Goal: Transaction & Acquisition: Purchase product/service

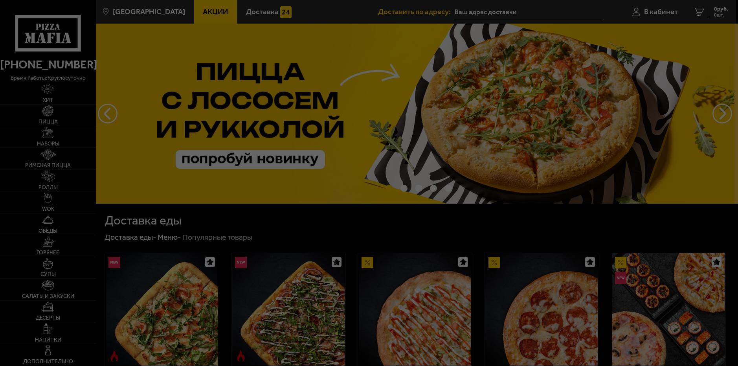
type input "[STREET_ADDRESS]"
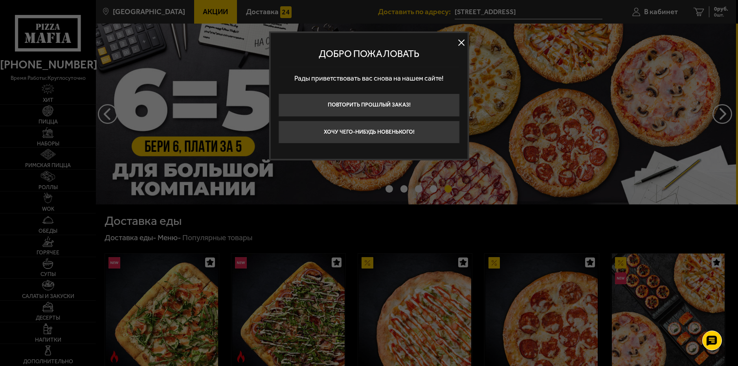
click at [462, 40] on button at bounding box center [462, 43] width 12 height 12
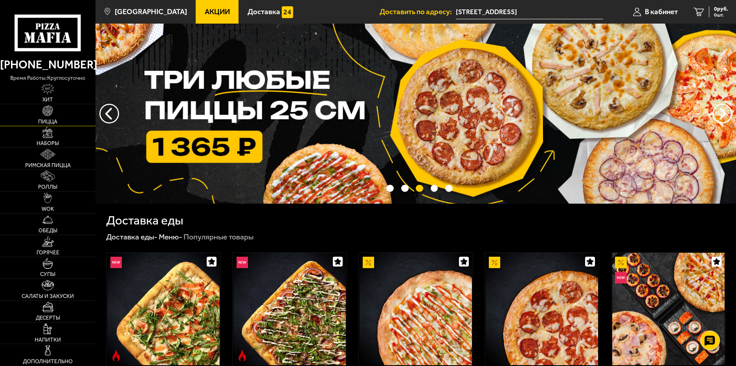
click at [53, 123] on span "Пицца" at bounding box center [47, 122] width 19 height 6
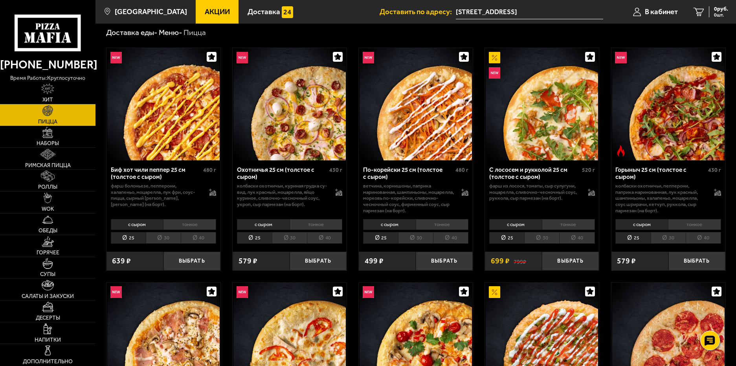
scroll to position [39, 0]
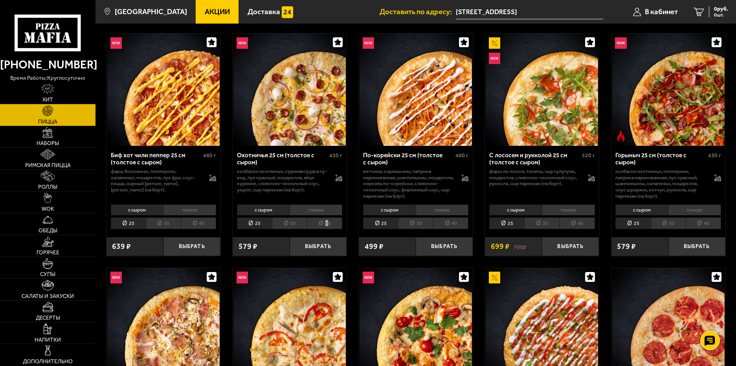
click at [327, 227] on li "40" at bounding box center [324, 223] width 35 height 12
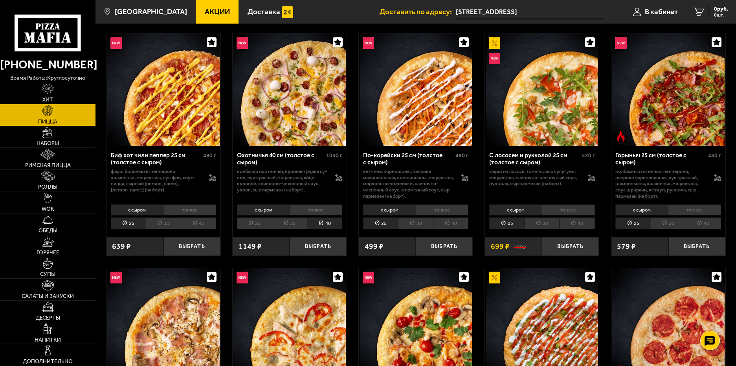
click at [712, 230] on li "40" at bounding box center [703, 223] width 35 height 12
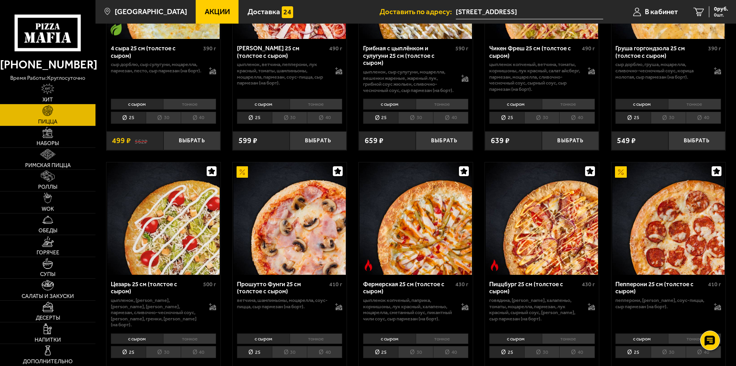
scroll to position [629, 0]
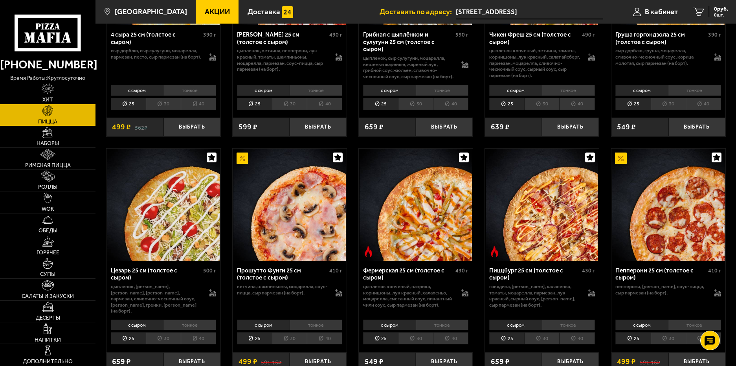
click at [580, 344] on li "40" at bounding box center [576, 338] width 35 height 12
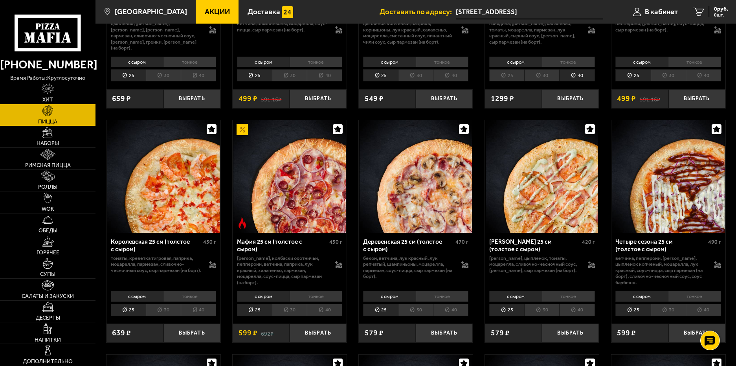
scroll to position [904, 0]
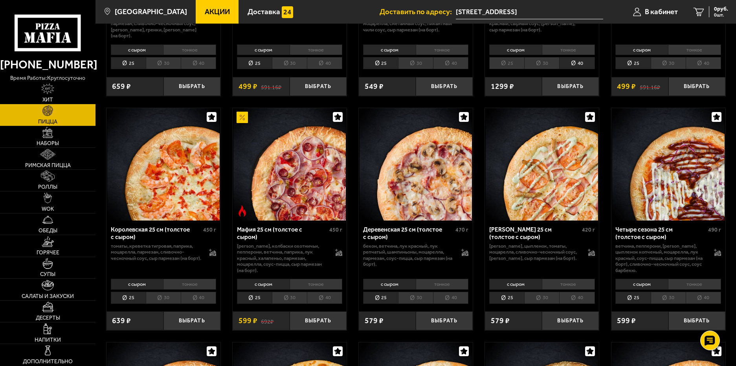
click at [325, 304] on li "40" at bounding box center [324, 298] width 35 height 12
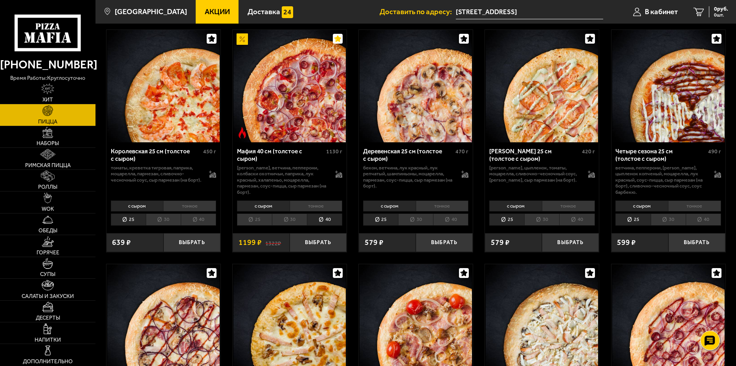
scroll to position [983, 0]
click at [329, 252] on button "Выбрать" at bounding box center [318, 242] width 57 height 19
click at [708, 11] on span "1199 руб." at bounding box center [717, 9] width 24 height 6
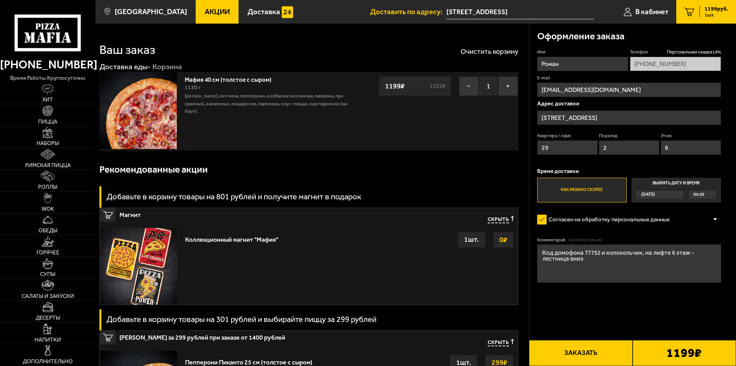
click at [585, 347] on button "Заказать" at bounding box center [580, 353] width 103 height 26
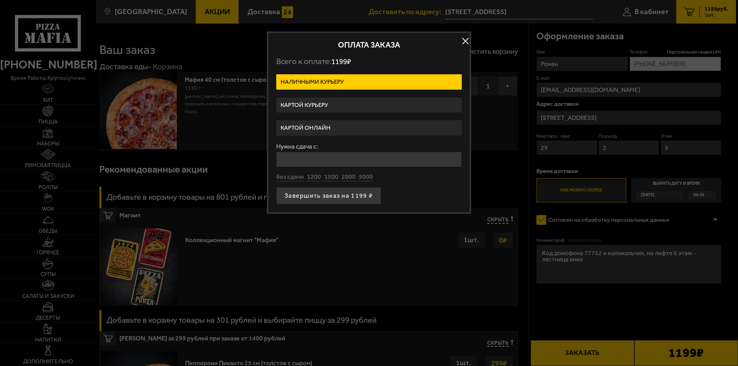
click at [329, 126] on label "Картой онлайн" at bounding box center [369, 127] width 186 height 15
click at [0, 0] on input "Картой онлайн" at bounding box center [0, 0] width 0 height 0
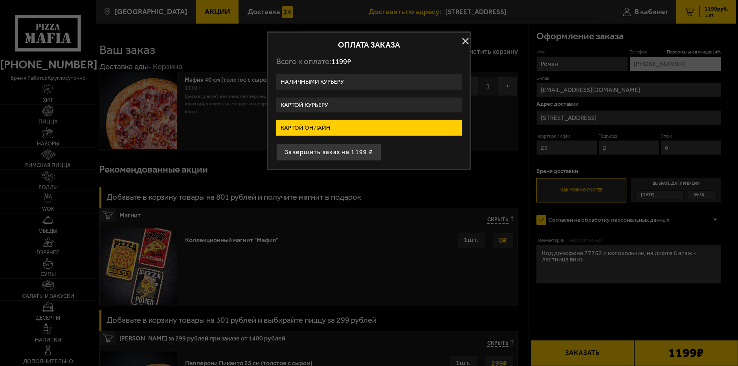
click at [341, 151] on button "Завершить заказ на 1199 ₽" at bounding box center [328, 151] width 105 height 17
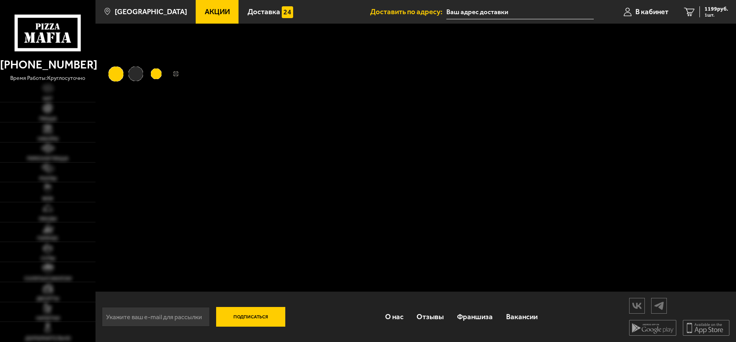
type input "[STREET_ADDRESS]"
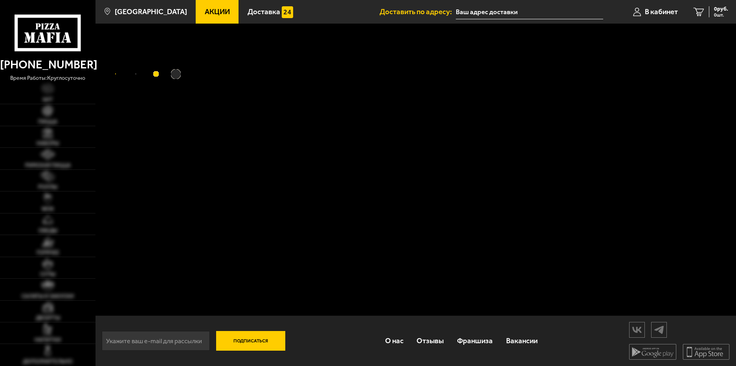
type input "Волоколамский переулок, 1"
type input "[STREET_ADDRESS]"
type input "Волоколамский переулок, 1"
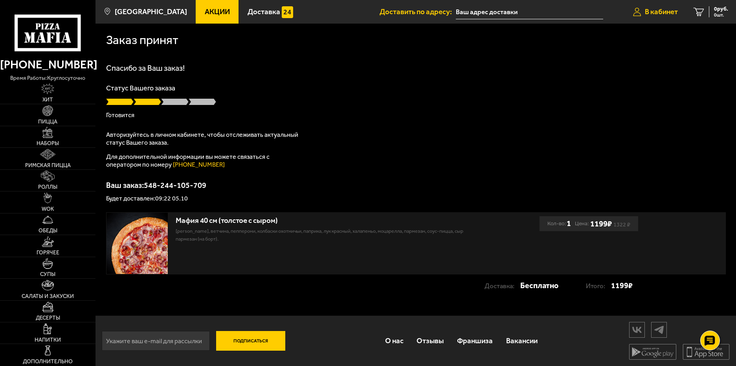
click at [659, 18] on link "В кабинет" at bounding box center [656, 12] width 61 height 24
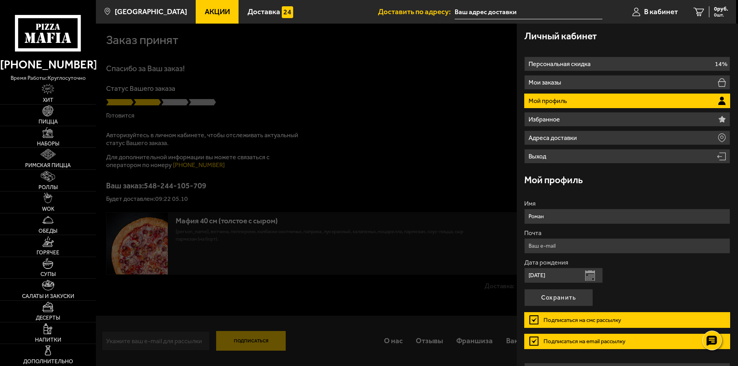
click at [413, 84] on div at bounding box center [465, 207] width 738 height 366
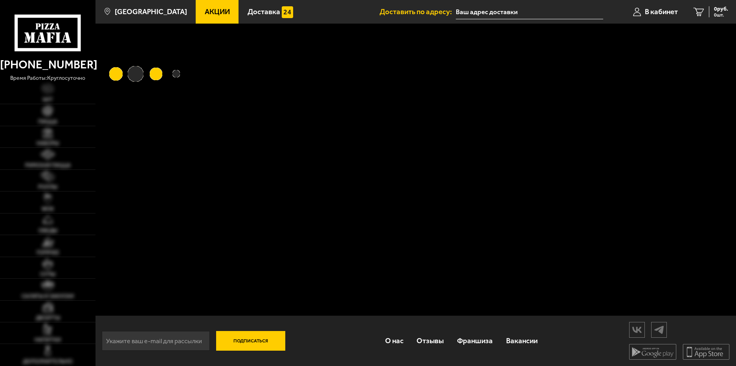
type input "Волоколамский переулок, 1"
type input "[STREET_ADDRESS]"
type input "Волоколамский переулок, 1"
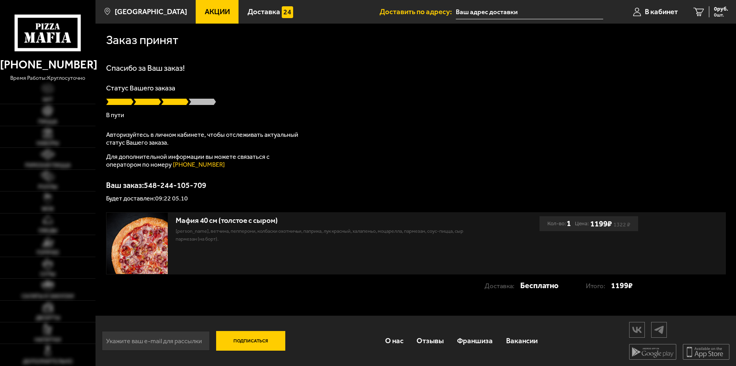
type input "[STREET_ADDRESS]"
